Goal: Task Accomplishment & Management: Use online tool/utility

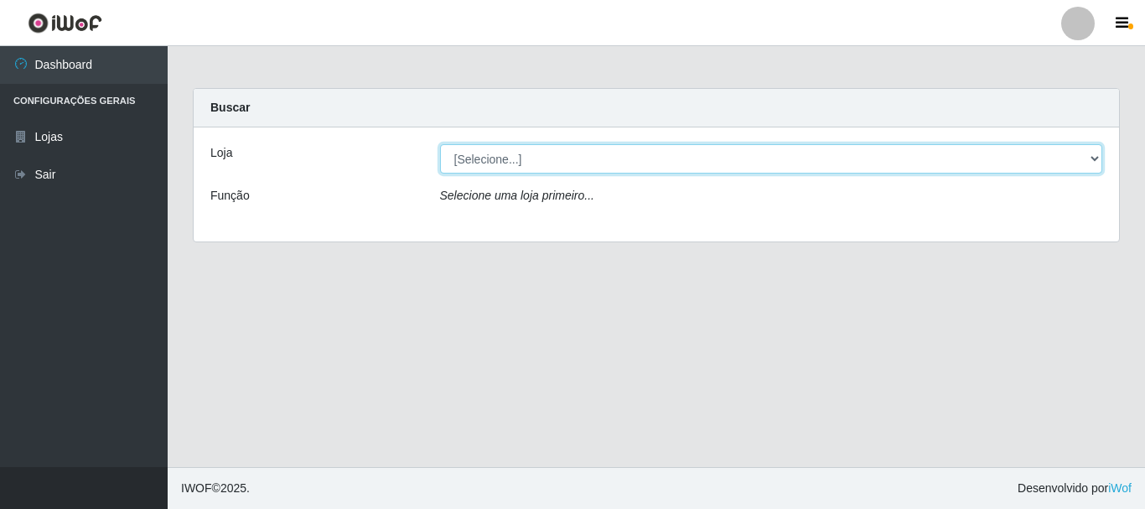
click at [531, 165] on select "[Selecione...] Nordestão - Alecrim" at bounding box center [771, 158] width 663 height 29
select select "453"
click at [440, 144] on select "[Selecione...] Nordestão - Alecrim" at bounding box center [771, 158] width 663 height 29
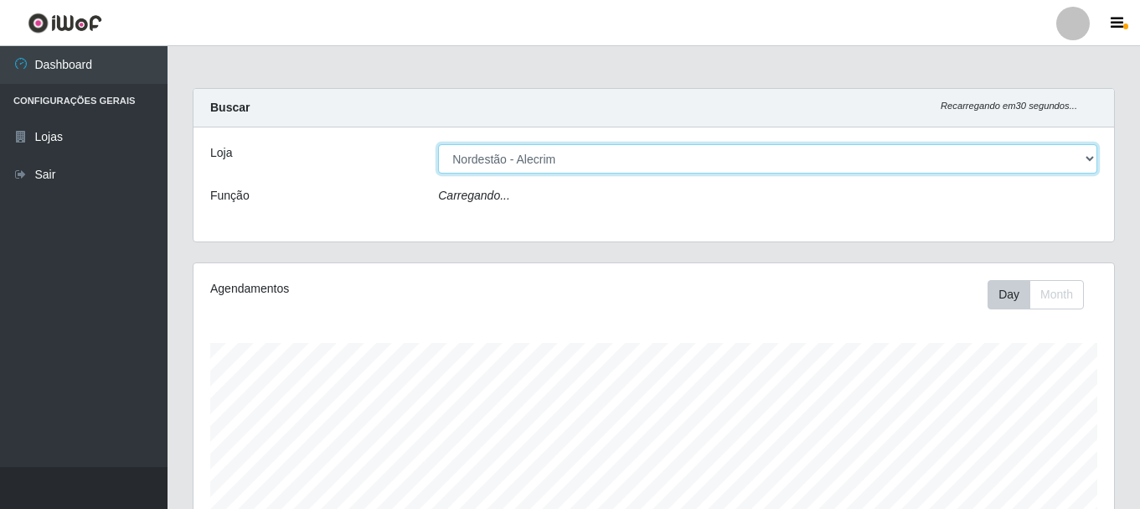
scroll to position [348, 921]
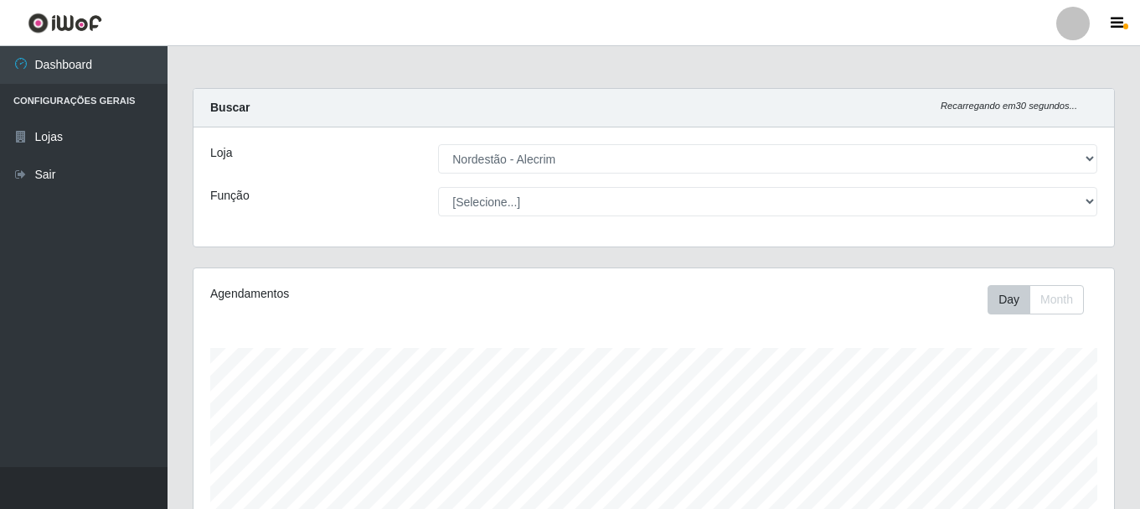
click at [556, 202] on select "[Selecione...] Embalador Embalador + Embalador ++" at bounding box center [767, 201] width 659 height 29
select select "1"
click at [438, 187] on select "[Selecione...] Embalador Embalador + Embalador ++" at bounding box center [767, 201] width 659 height 29
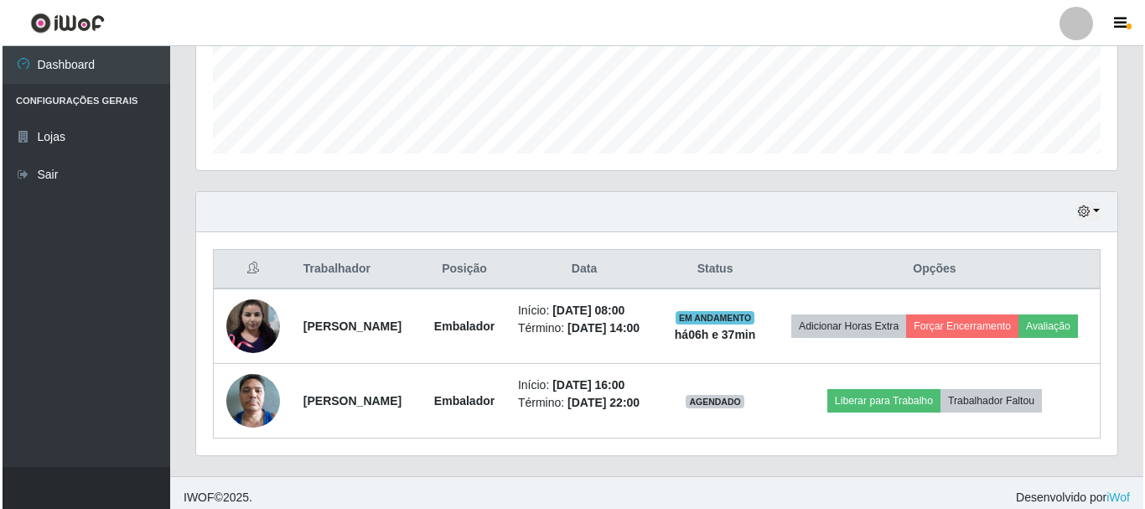
scroll to position [459, 0]
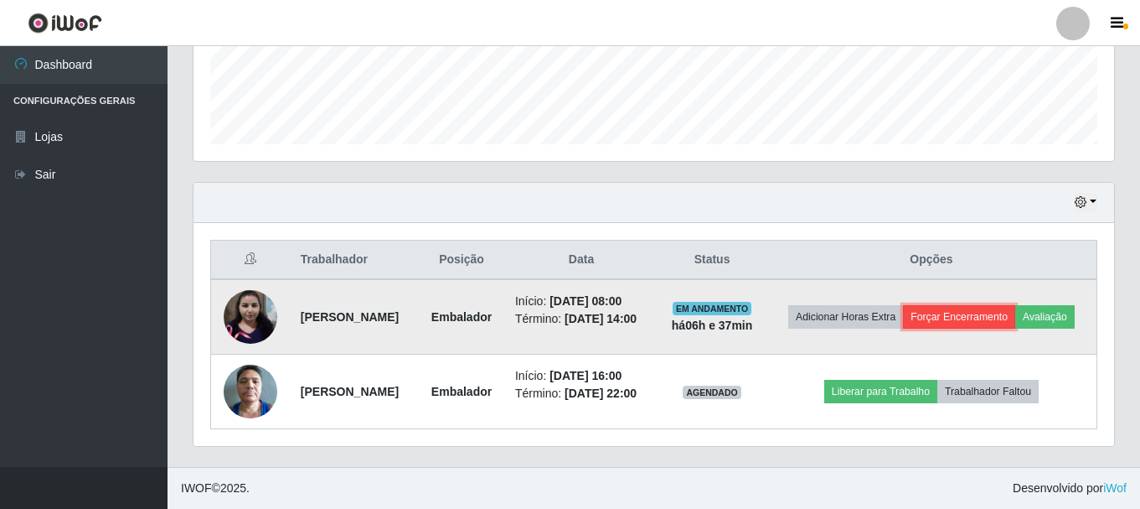
click at [1016, 309] on button "Forçar Encerramento" at bounding box center [959, 316] width 112 height 23
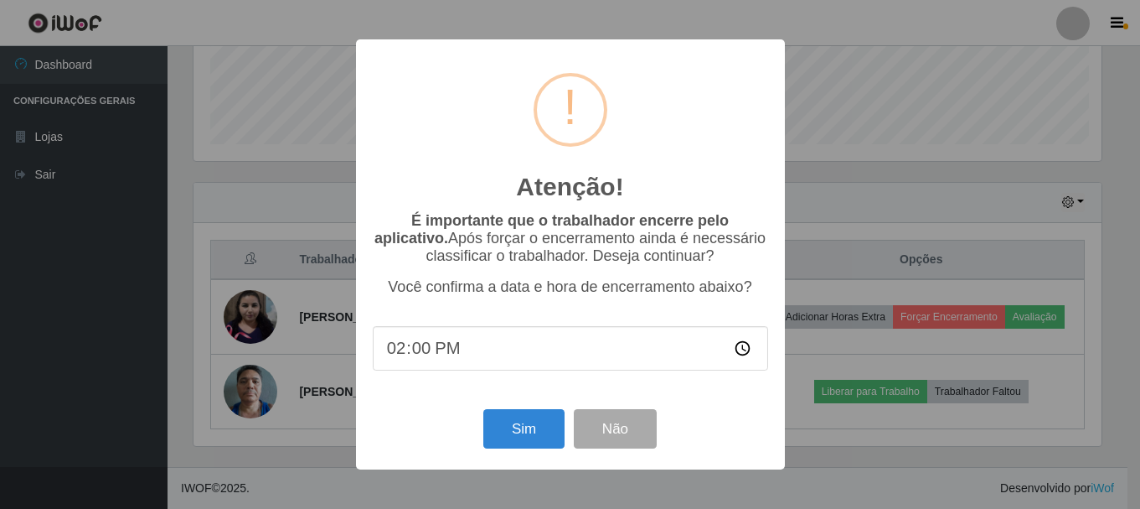
scroll to position [348, 912]
click at [530, 425] on button "Sim" at bounding box center [525, 428] width 81 height 39
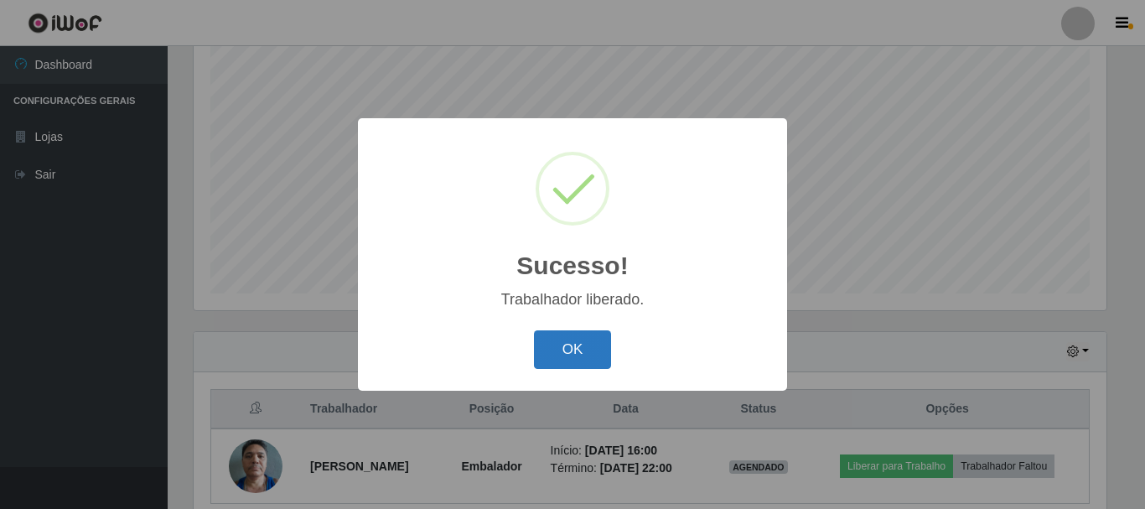
click at [572, 345] on button "OK" at bounding box center [573, 349] width 78 height 39
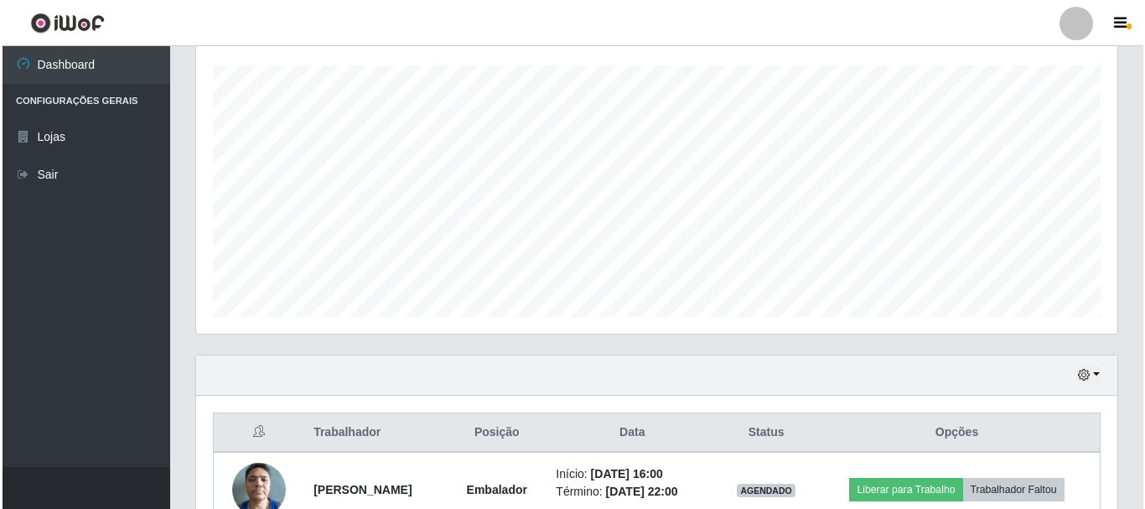
scroll to position [380, 0]
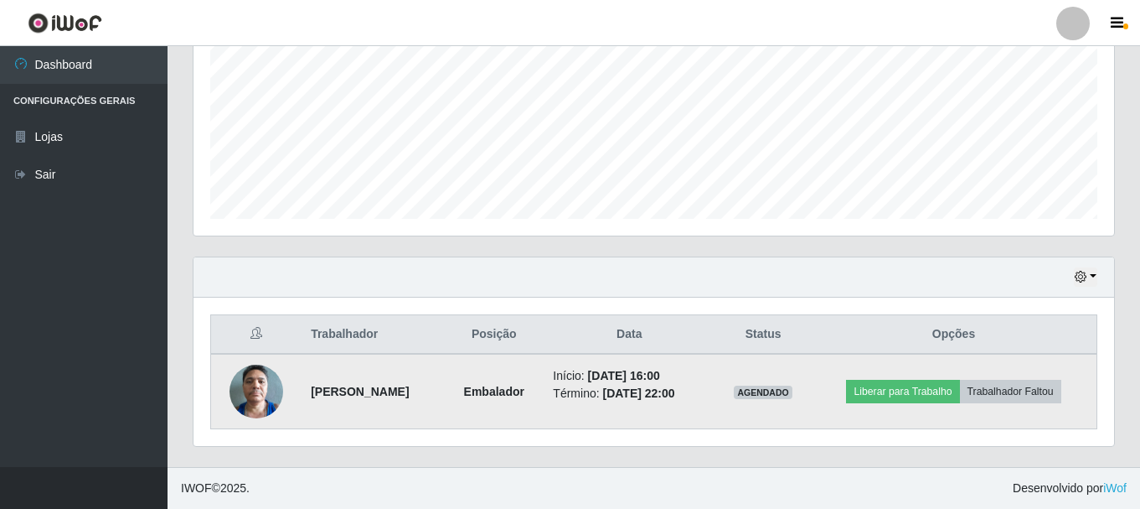
click at [245, 392] on img at bounding box center [257, 390] width 54 height 71
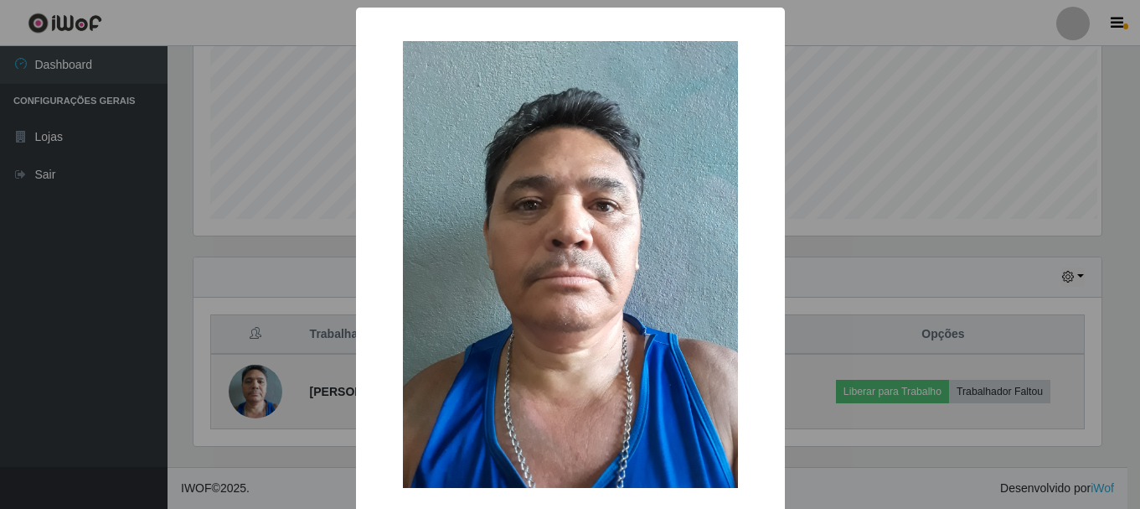
scroll to position [348, 912]
click at [245, 392] on div "× OK Cancel" at bounding box center [572, 254] width 1145 height 509
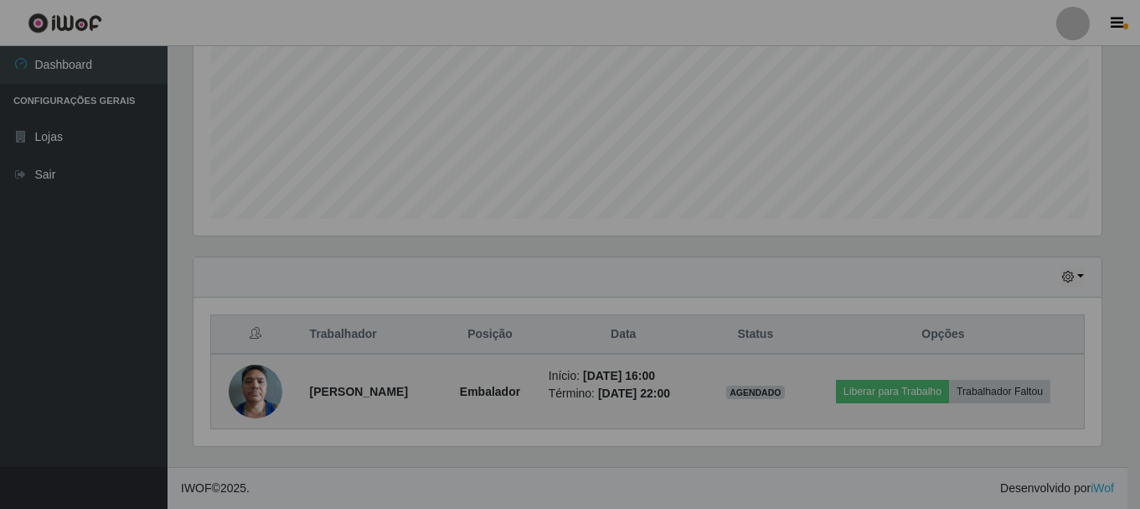
scroll to position [348, 921]
